Goal: Information Seeking & Learning: Learn about a topic

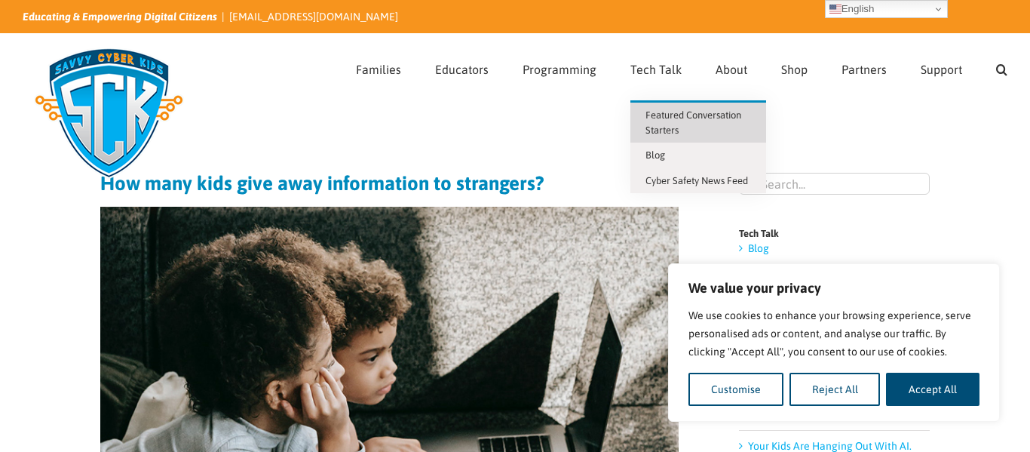
click at [646, 113] on link "Featured Conversation Starters" at bounding box center [698, 123] width 136 height 40
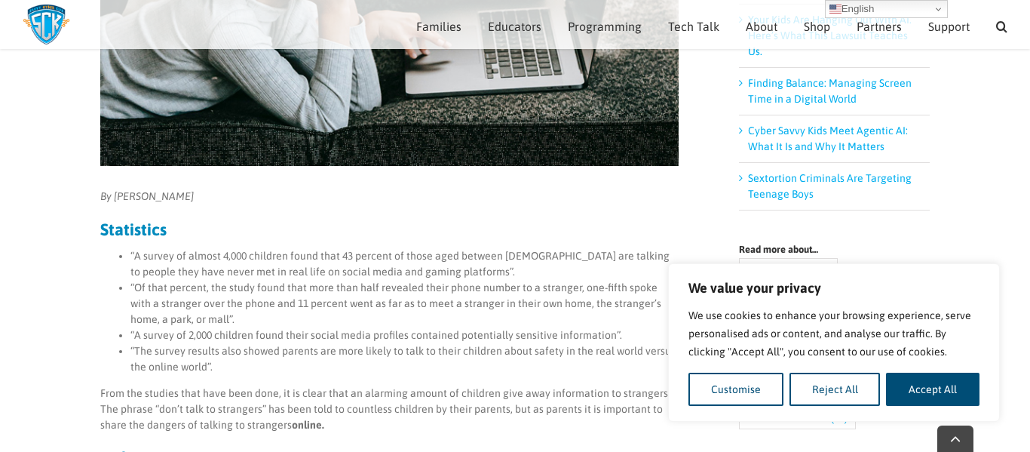
scroll to position [409, 0]
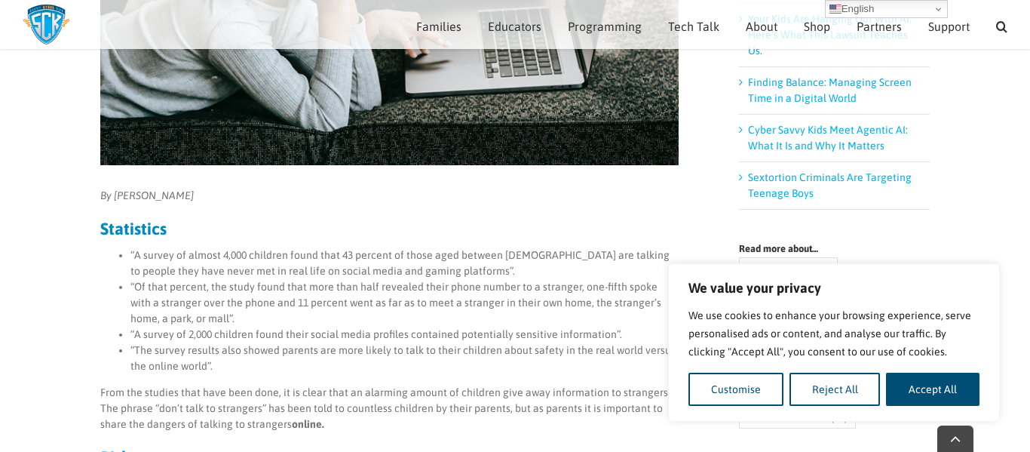
click at [509, 295] on li "“Of that percent, the study found that more than half revealed their phone numb…" at bounding box center [404, 303] width 548 height 48
click at [845, 400] on button "Reject All" at bounding box center [835, 389] width 91 height 33
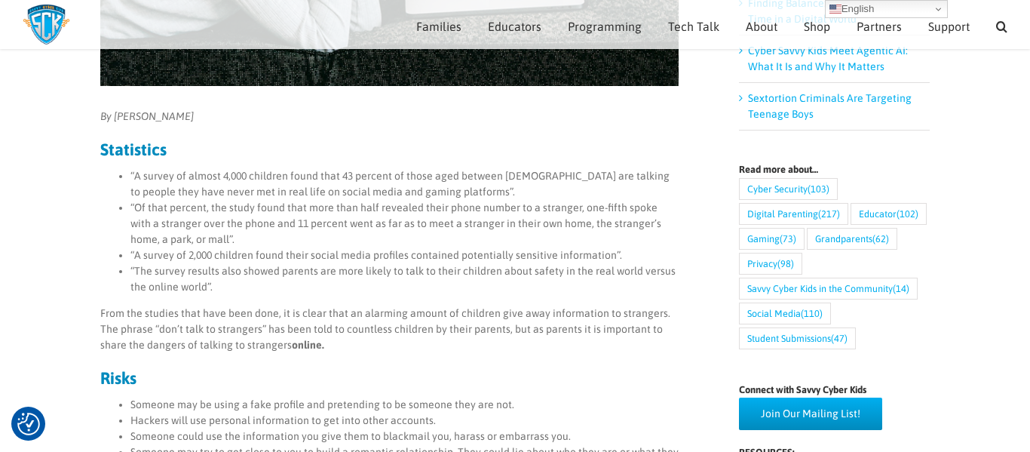
scroll to position [487, 0]
